Goal: Transaction & Acquisition: Purchase product/service

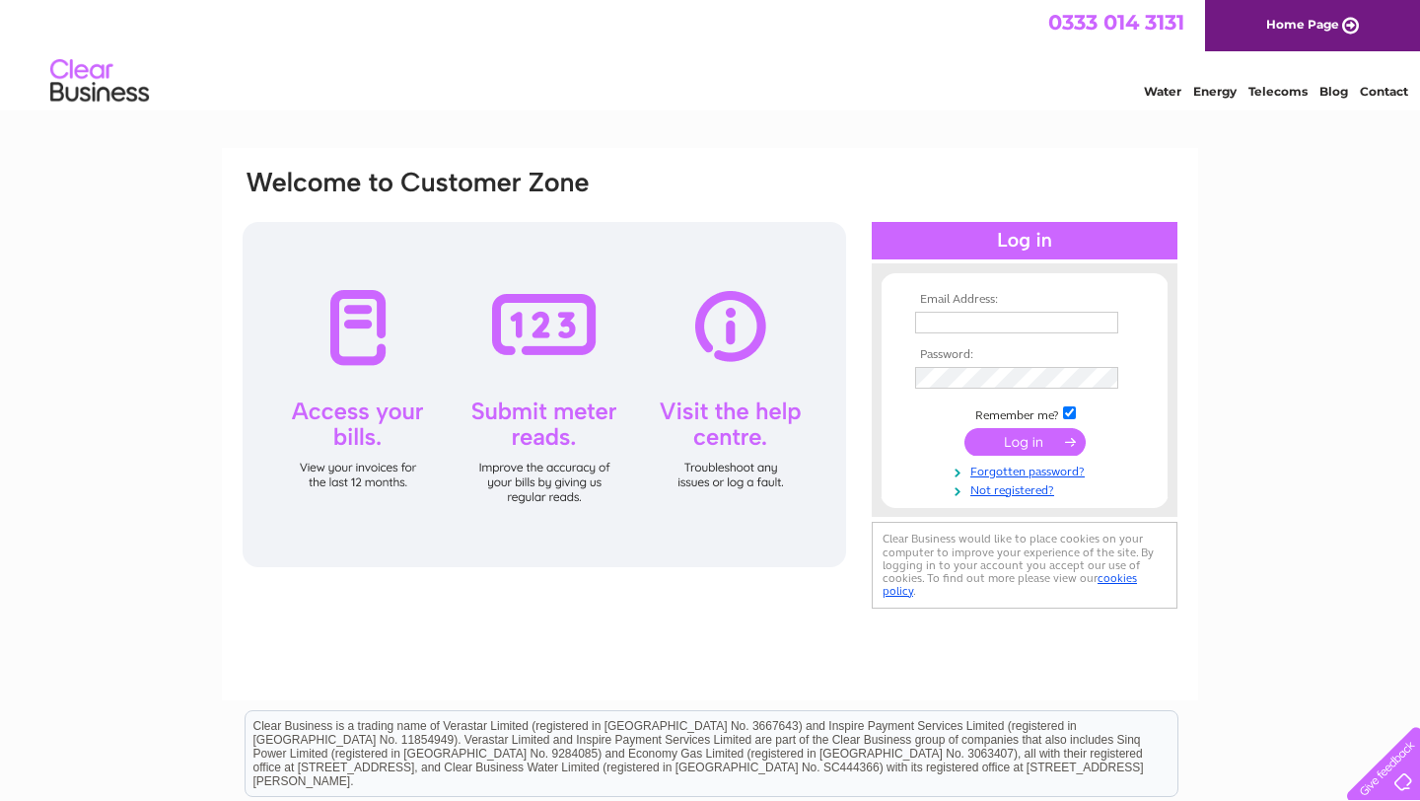
type input "[PERSON_NAME][EMAIL_ADDRESS][DOMAIN_NAME]"
click at [1031, 443] on input "submit" at bounding box center [1024, 442] width 121 height 28
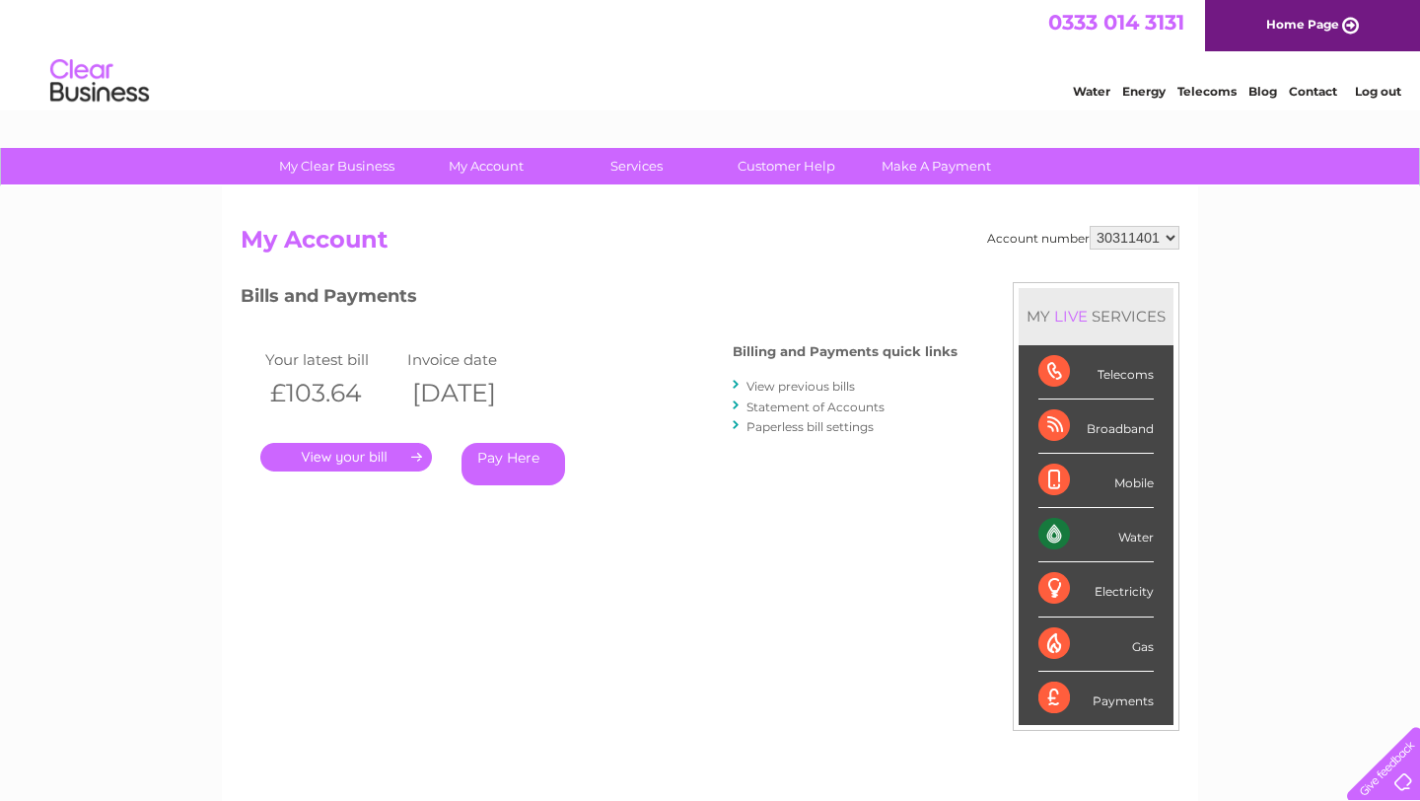
click at [505, 467] on link "Pay Here" at bounding box center [513, 464] width 104 height 42
